Goal: Information Seeking & Learning: Compare options

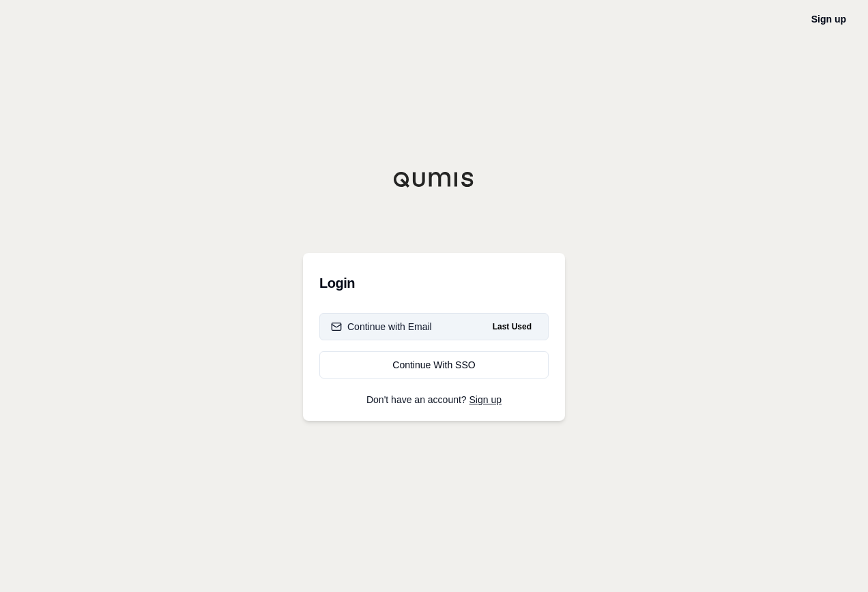
click at [419, 327] on div "Continue with Email" at bounding box center [381, 327] width 101 height 14
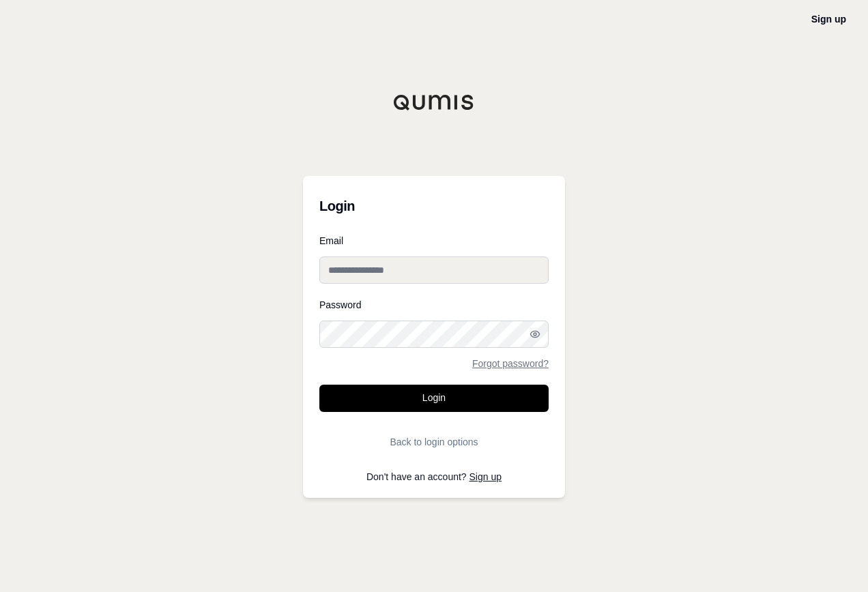
type input "**********"
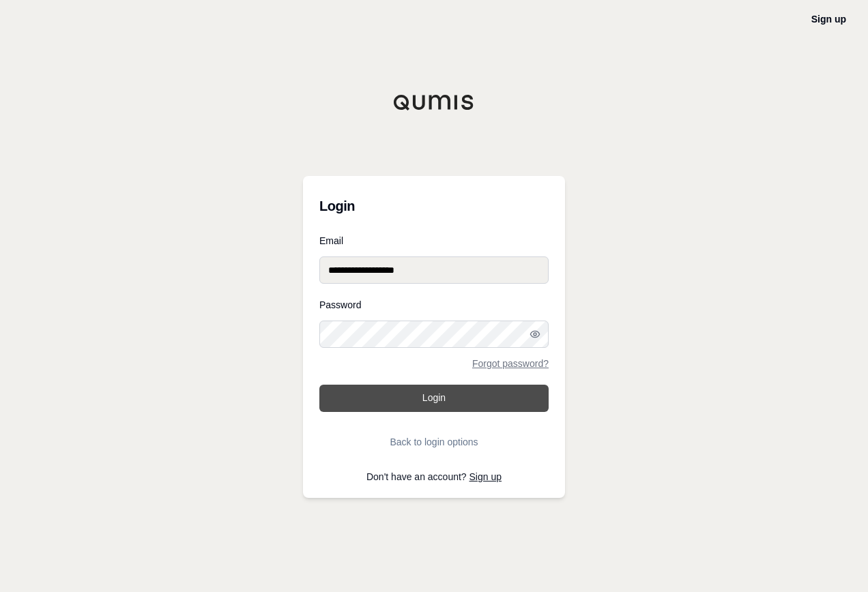
click at [433, 398] on button "Login" at bounding box center [433, 398] width 229 height 27
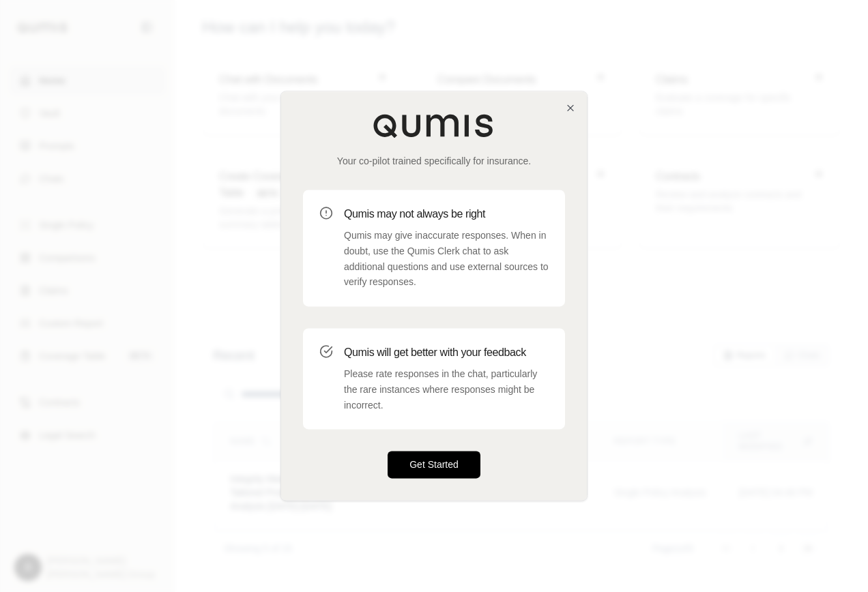
click at [444, 463] on button "Get Started" at bounding box center [434, 465] width 93 height 27
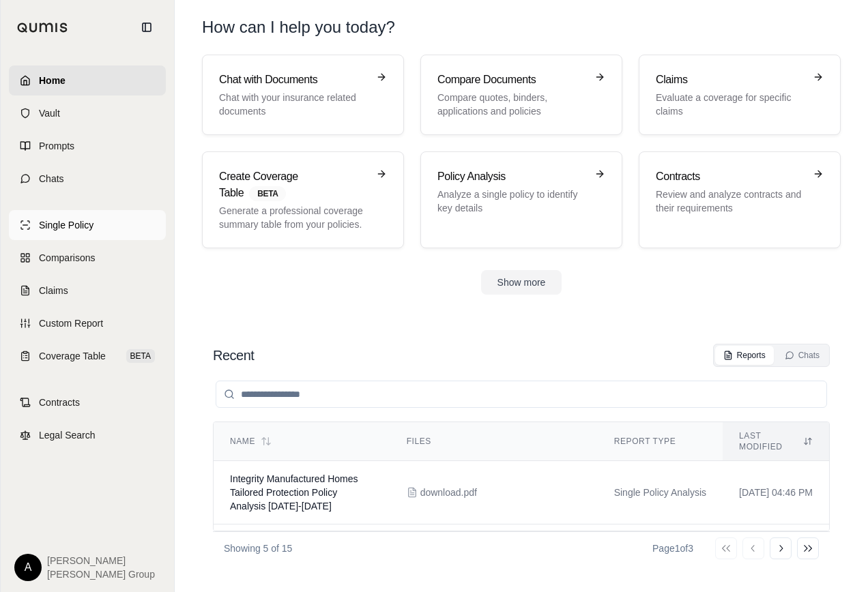
click at [81, 229] on span "Single Policy" at bounding box center [66, 225] width 55 height 14
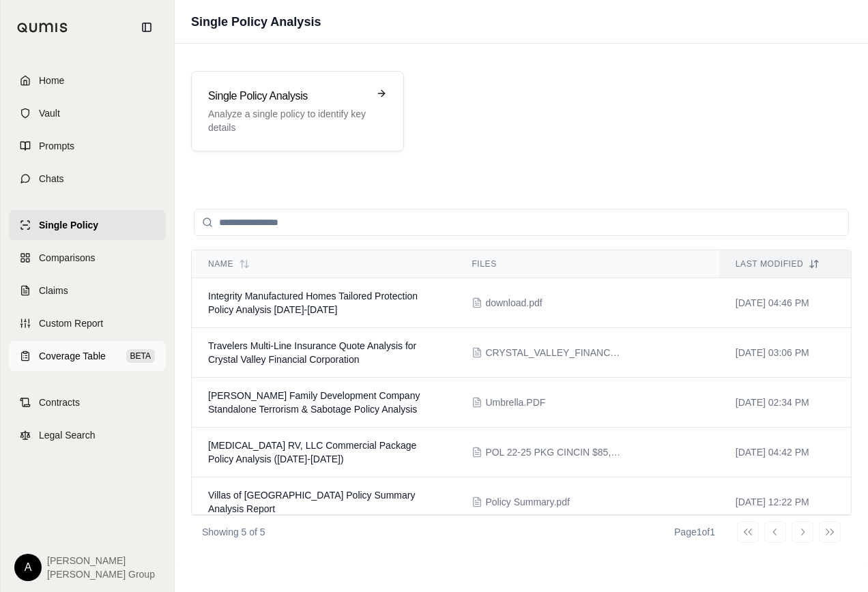
click at [65, 356] on span "Coverage Table" at bounding box center [72, 356] width 67 height 14
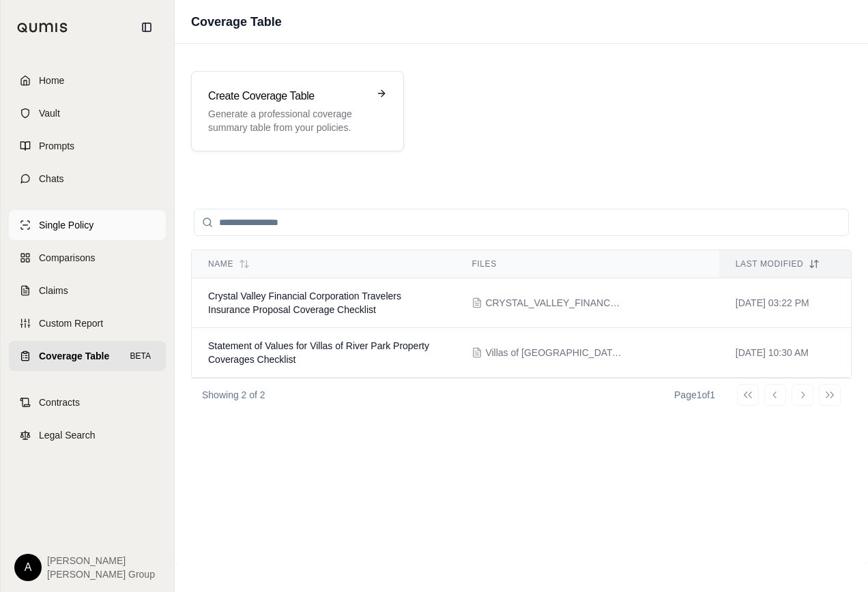
click at [76, 231] on span "Single Policy" at bounding box center [66, 225] width 55 height 14
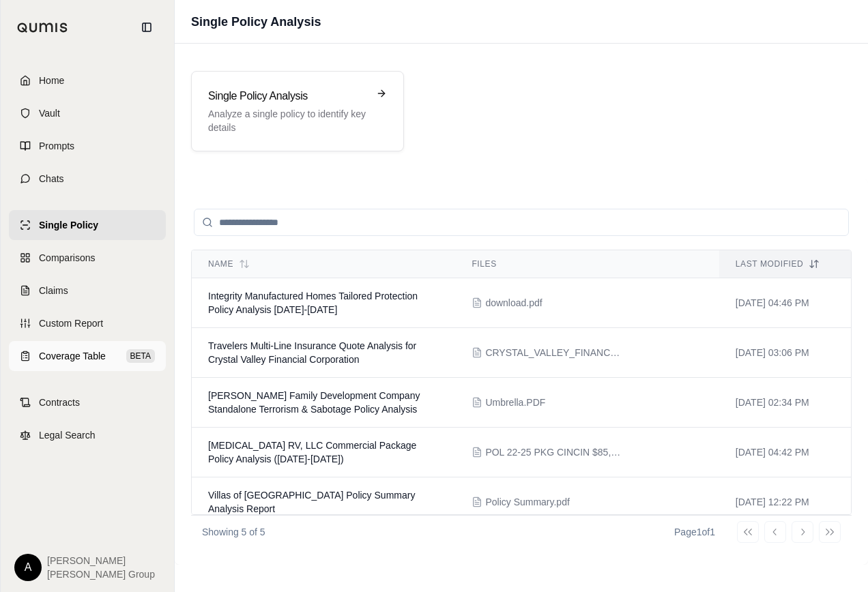
click at [72, 356] on span "Coverage Table" at bounding box center [72, 356] width 67 height 14
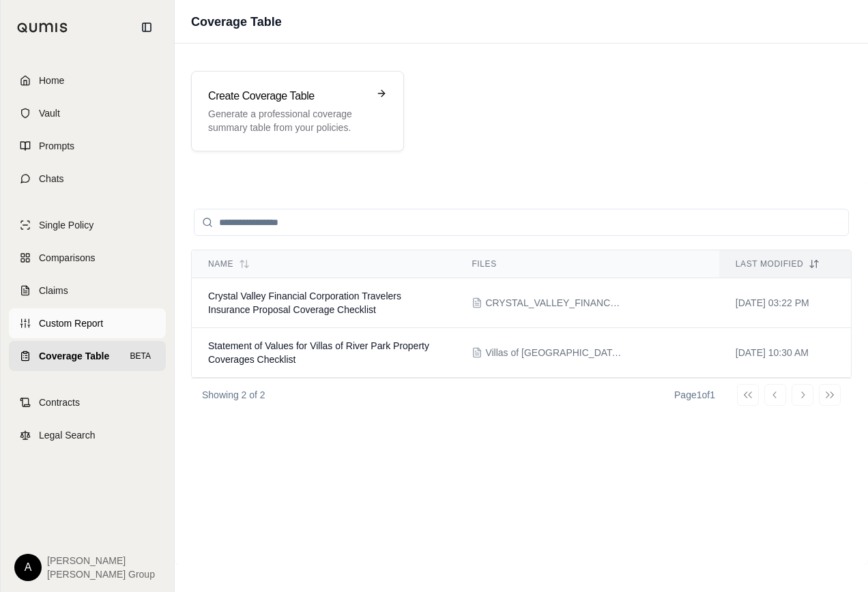
click at [51, 327] on span "Custom Report" at bounding box center [71, 324] width 64 height 14
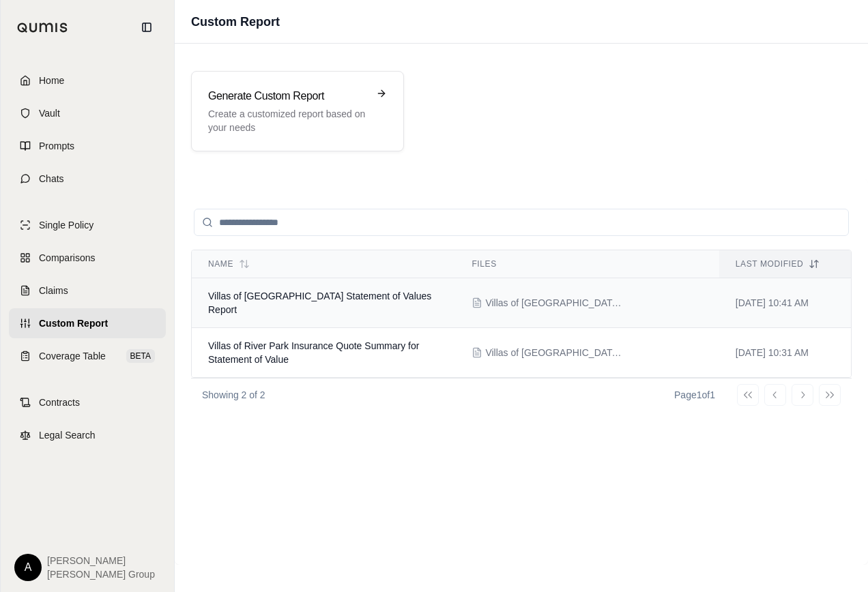
click at [377, 302] on td "Villas of [GEOGRAPHIC_DATA] Statement of Values Report" at bounding box center [323, 303] width 263 height 50
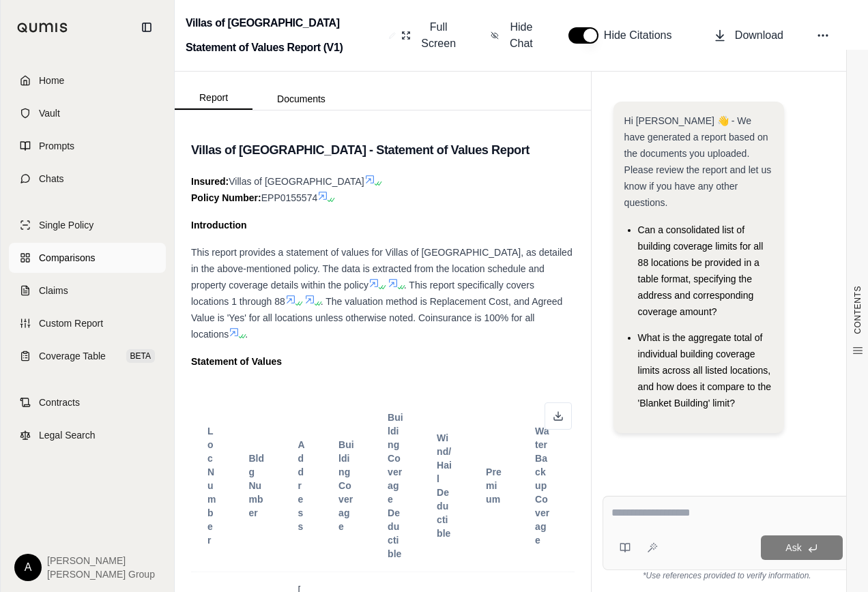
click at [83, 257] on span "Comparisons" at bounding box center [67, 258] width 56 height 14
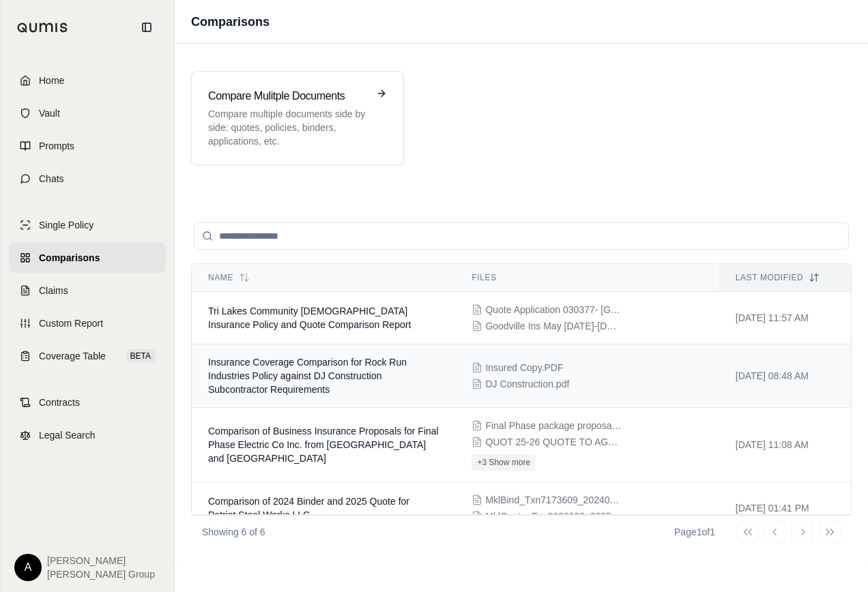
click at [429, 377] on td "Insurance Coverage Comparison for Rock Run Industries Policy against DJ Constru…" at bounding box center [323, 376] width 263 height 63
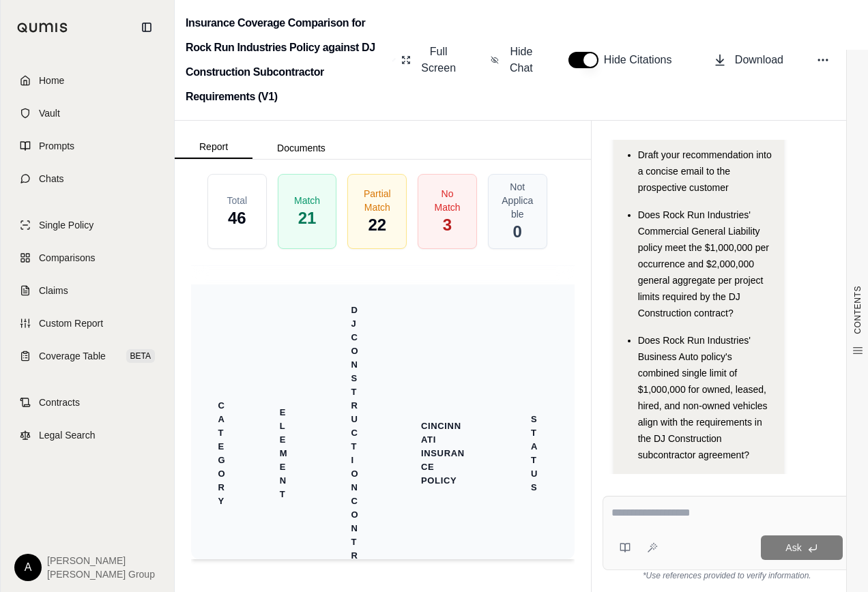
scroll to position [3180, 0]
click at [514, 488] on th "Status" at bounding box center [534, 454] width 40 height 98
click at [369, 237] on span "22" at bounding box center [377, 225] width 19 height 23
click at [307, 148] on button "Documents" at bounding box center [301, 148] width 98 height 22
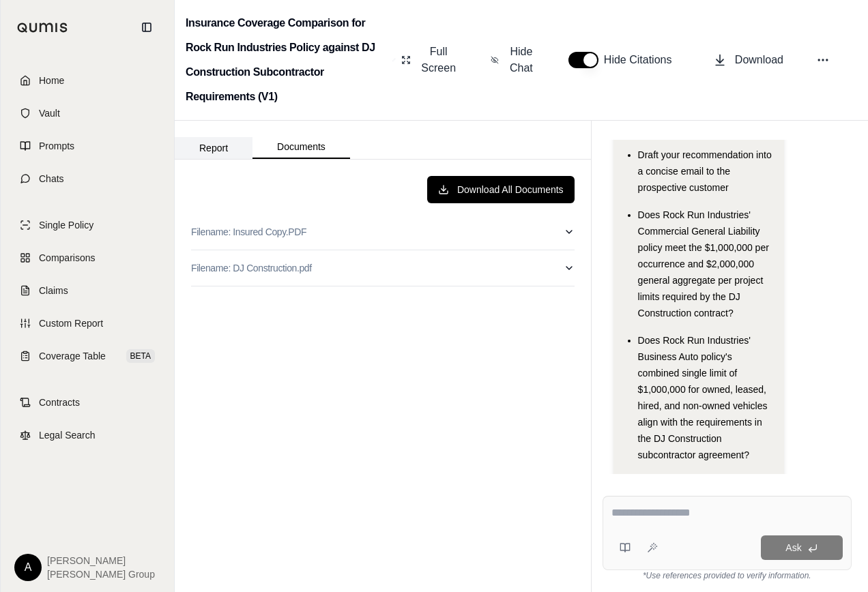
click at [213, 146] on button "Report" at bounding box center [214, 148] width 78 height 22
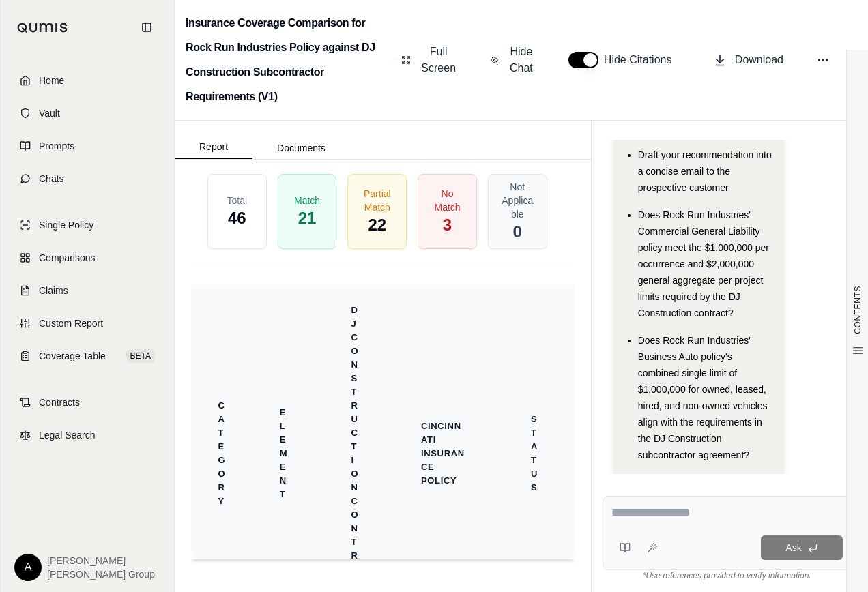
click at [486, 536] on th "Cincinnati Insurance Policy" at bounding box center [444, 454] width 112 height 339
click at [454, 482] on th "Cincinnati Insurance Policy" at bounding box center [444, 454] width 112 height 339
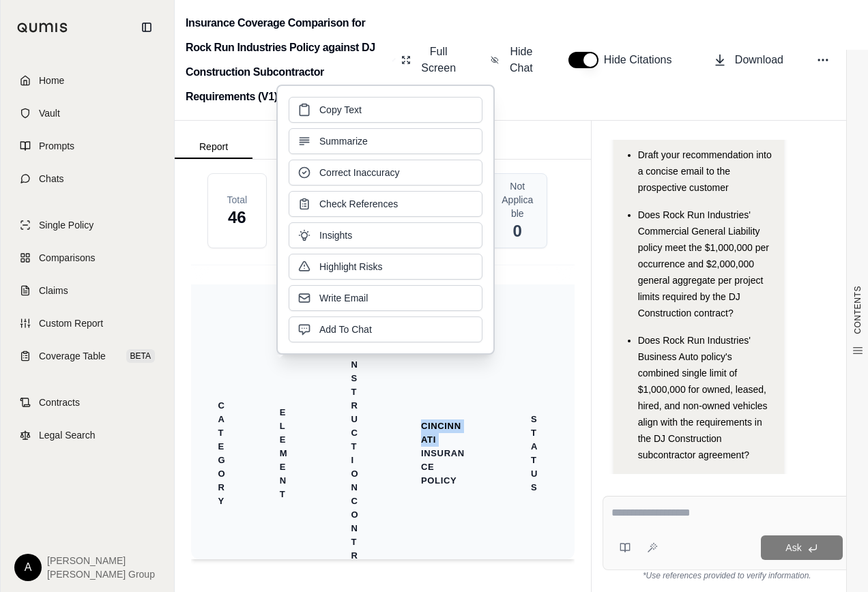
drag, startPoint x: 454, startPoint y: 482, endPoint x: 416, endPoint y: 474, distance: 39.2
click at [416, 474] on th "Cincinnati Insurance Policy" at bounding box center [444, 454] width 112 height 339
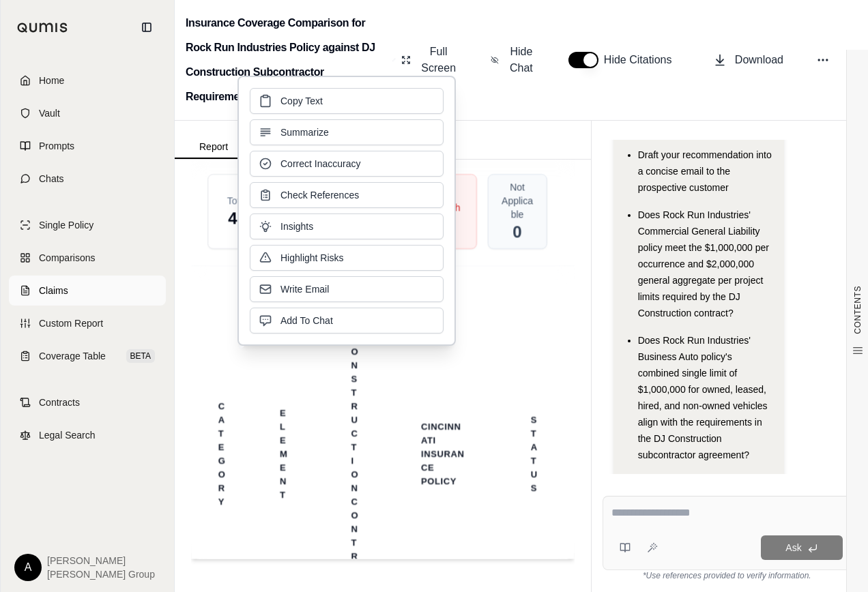
click at [67, 293] on span "Claims" at bounding box center [53, 291] width 29 height 14
